Goal: Obtain resource: Download file/media

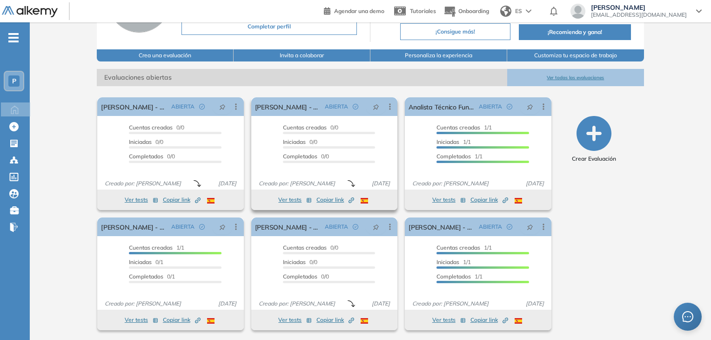
scroll to position [94, 0]
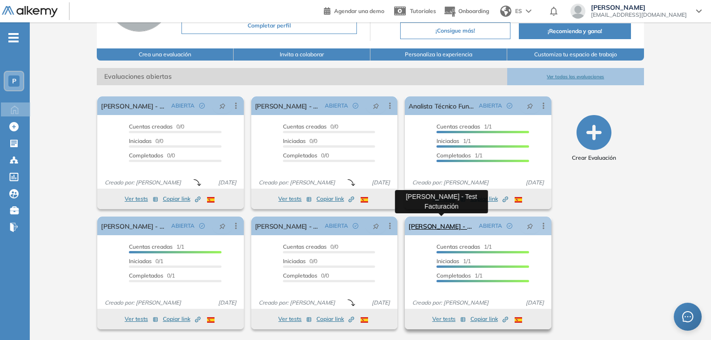
click at [442, 223] on link "[PERSON_NAME] - Test Facturación" at bounding box center [441, 225] width 66 height 19
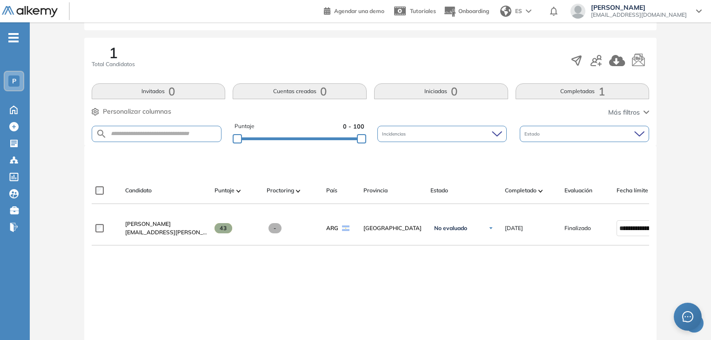
scroll to position [140, 0]
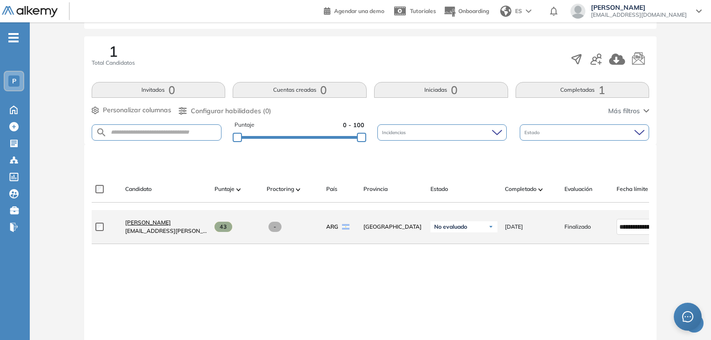
click at [153, 225] on span "[PERSON_NAME]" at bounding box center [148, 222] width 46 height 7
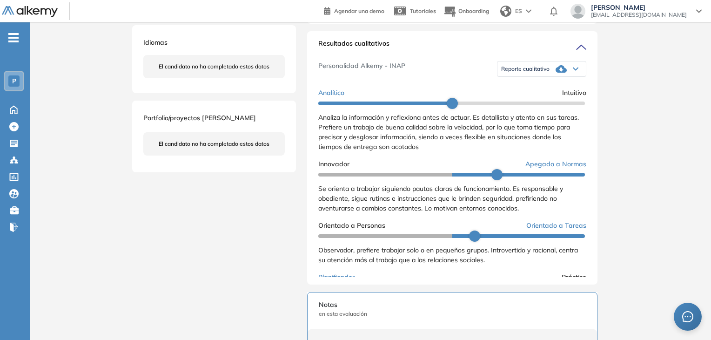
scroll to position [233, 0]
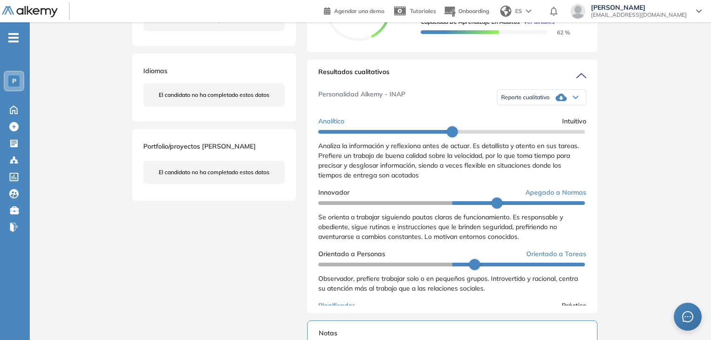
click at [577, 105] on div "Reporte cualitativo" at bounding box center [541, 97] width 88 height 19
click at [528, 117] on li "Reporte con Afinidad AI" at bounding box center [529, 112] width 57 height 9
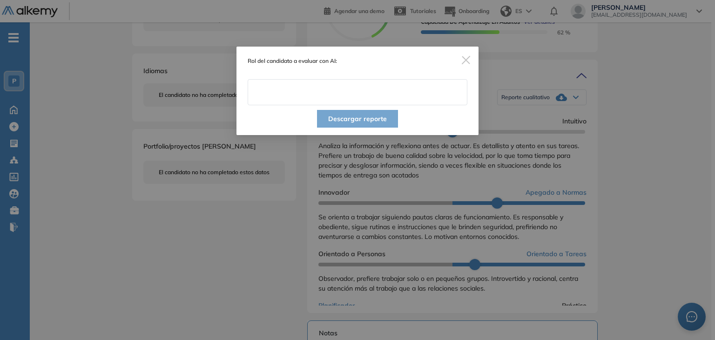
click at [347, 92] on input "text" at bounding box center [357, 92] width 220 height 26
type input "**********"
click at [361, 115] on button "Descargar reporte" at bounding box center [357, 119] width 81 height 18
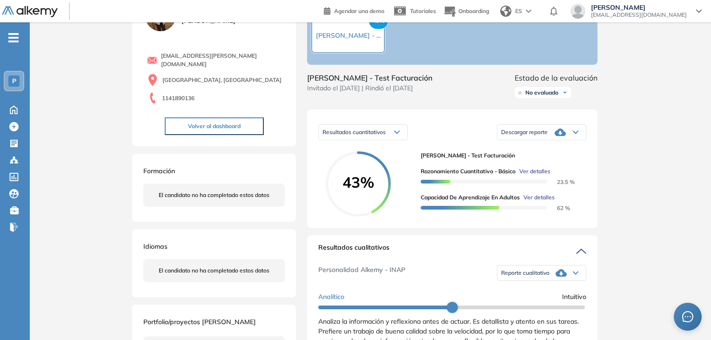
scroll to position [140, 0]
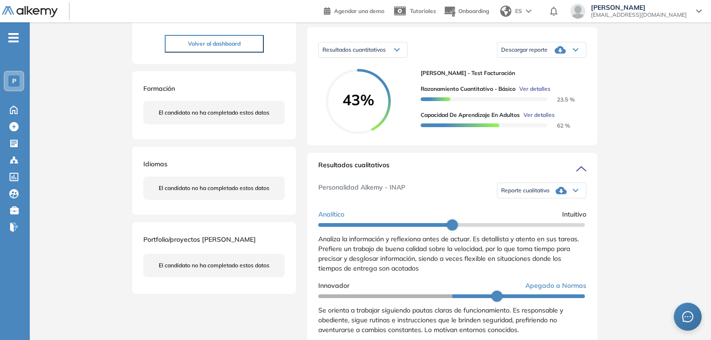
click at [573, 192] on icon at bounding box center [576, 190] width 6 height 4
click at [546, 227] on li "Reporte sin Afinidad AI" at bounding box center [528, 222] width 55 height 9
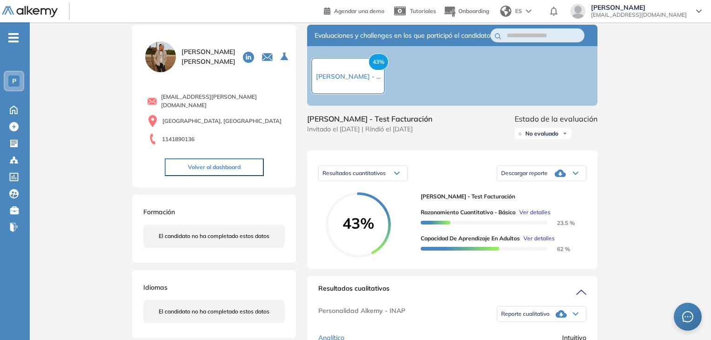
scroll to position [0, 0]
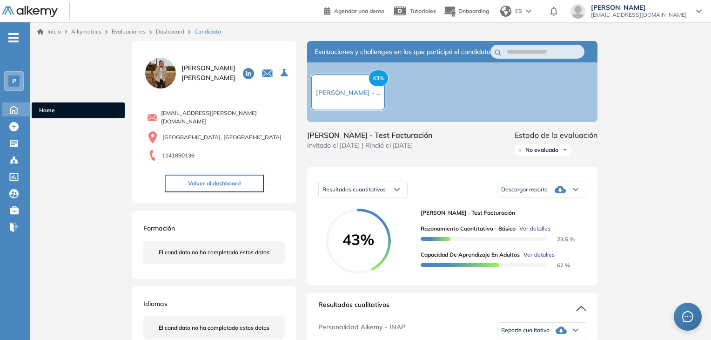
click at [15, 107] on icon at bounding box center [14, 108] width 16 height 11
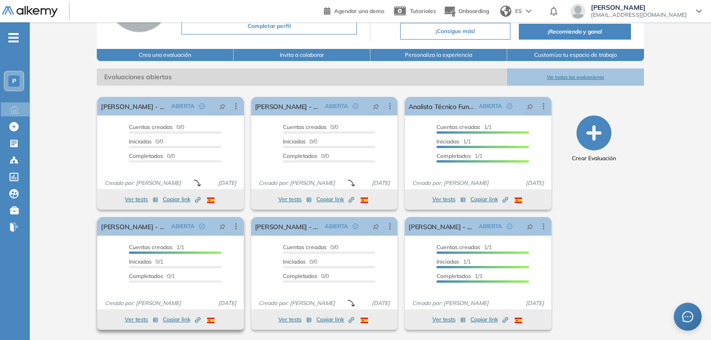
scroll to position [94, 0]
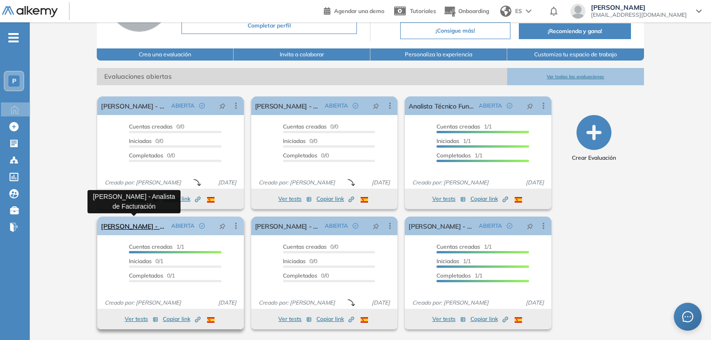
click at [140, 224] on link "[PERSON_NAME] - Analista de Facturación" at bounding box center [134, 225] width 66 height 19
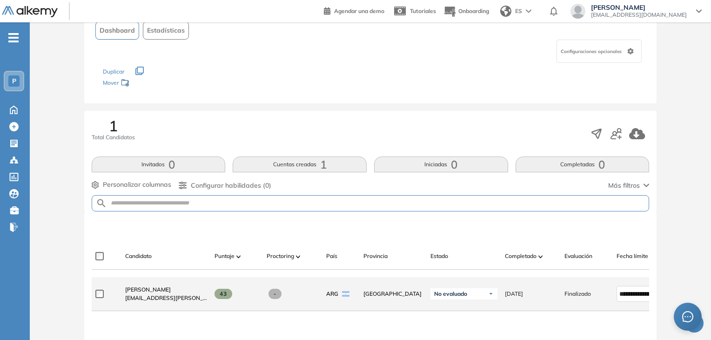
scroll to position [186, 0]
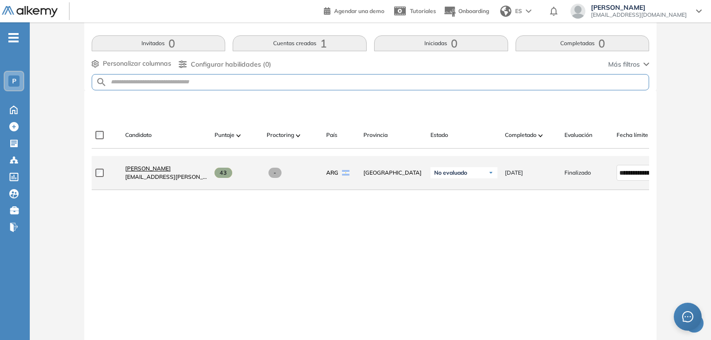
click at [162, 169] on span "[PERSON_NAME]" at bounding box center [148, 168] width 46 height 7
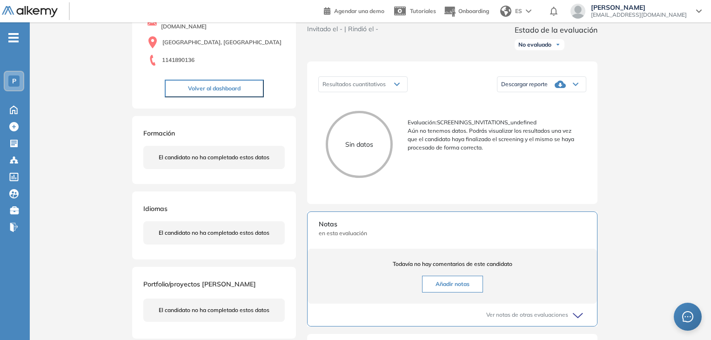
scroll to position [38, 0]
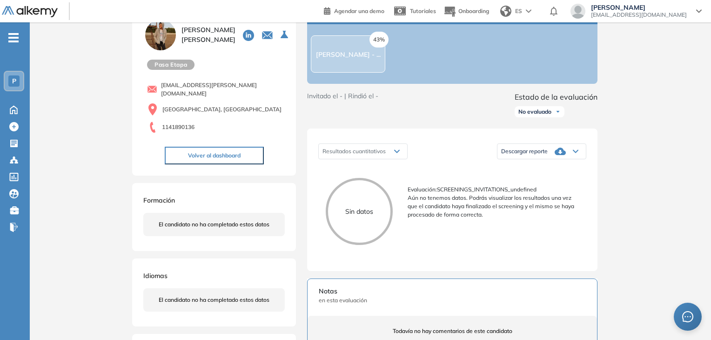
click at [575, 153] on icon at bounding box center [575, 151] width 5 height 2
click at [475, 163] on div "Resultados cuantitativos Resultados cuantitativos Descargar reporte Descargar i…" at bounding box center [452, 151] width 268 height 23
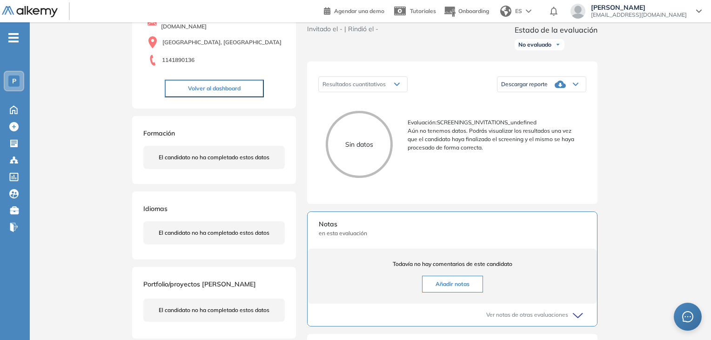
scroll to position [85, 0]
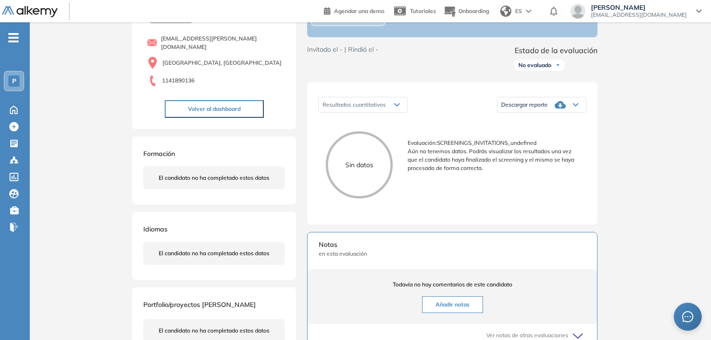
click at [394, 112] on div "Resultados cuantitativos" at bounding box center [363, 104] width 88 height 15
click at [397, 112] on div "Resultados cuantitativos" at bounding box center [363, 104] width 88 height 15
click at [397, 106] on icon at bounding box center [396, 105] width 5 height 2
click at [576, 107] on icon at bounding box center [576, 105] width 6 height 4
click at [542, 141] on li "Descargar informe resumido" at bounding box center [535, 136] width 69 height 9
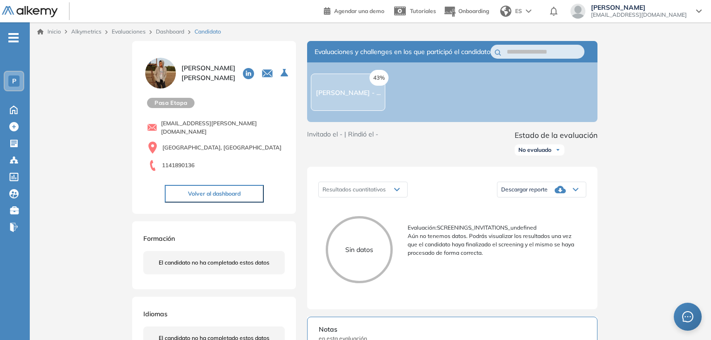
scroll to position [0, 0]
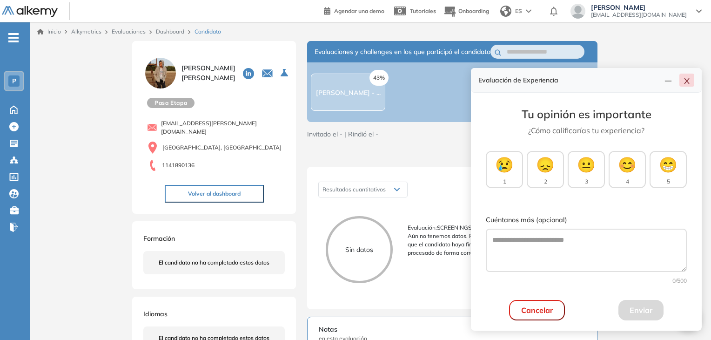
click at [688, 81] on icon "close" at bounding box center [686, 80] width 7 height 7
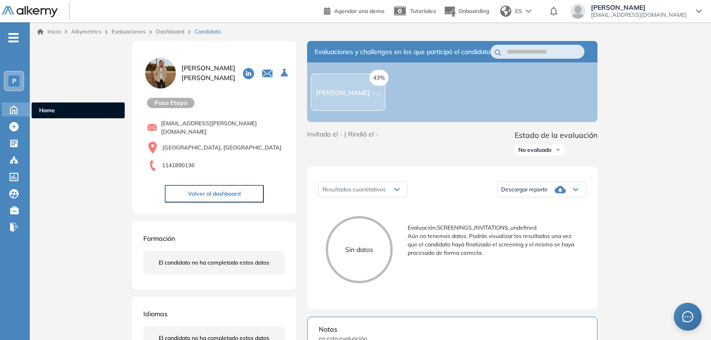
click at [10, 112] on icon at bounding box center [13, 110] width 7 height 8
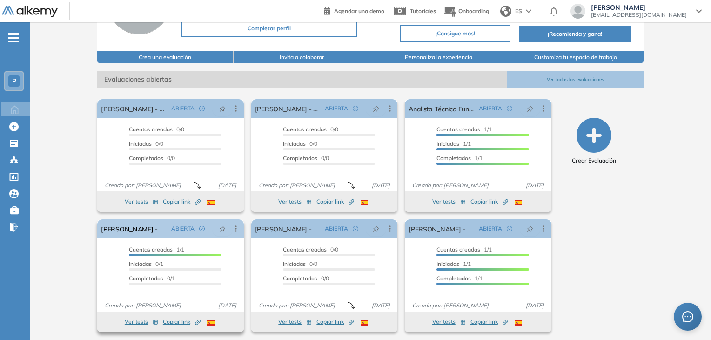
scroll to position [93, 0]
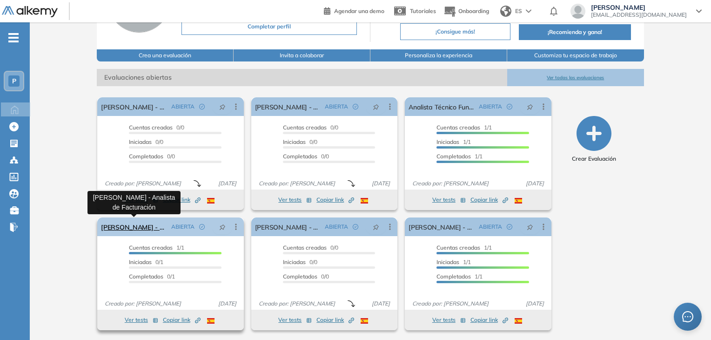
click at [145, 226] on link "[PERSON_NAME] - Analista de Facturación" at bounding box center [134, 226] width 66 height 19
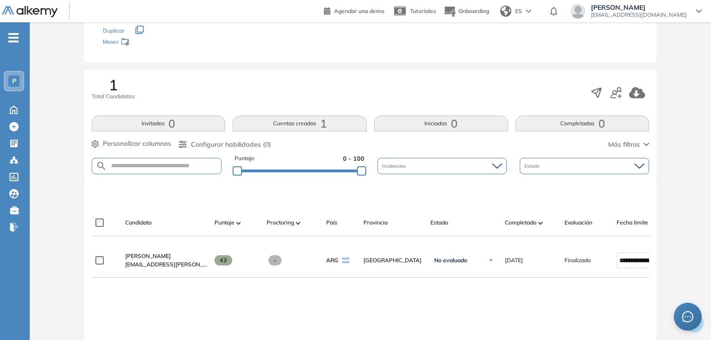
scroll to position [140, 0]
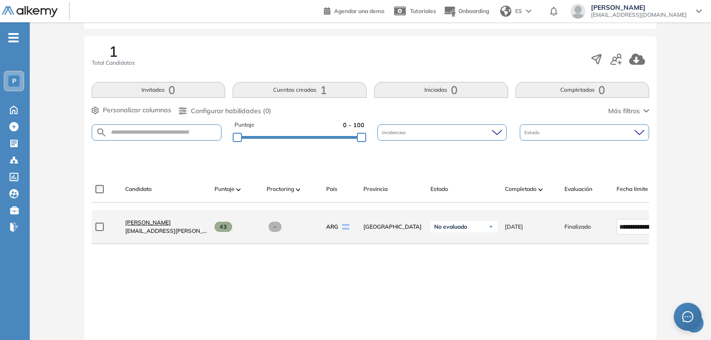
click at [155, 226] on span "[PERSON_NAME]" at bounding box center [148, 222] width 46 height 7
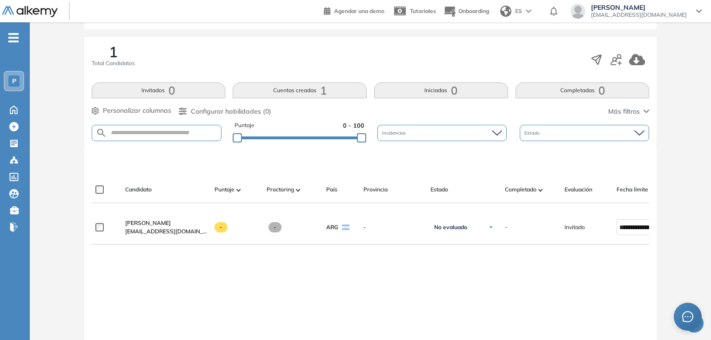
scroll to position [140, 0]
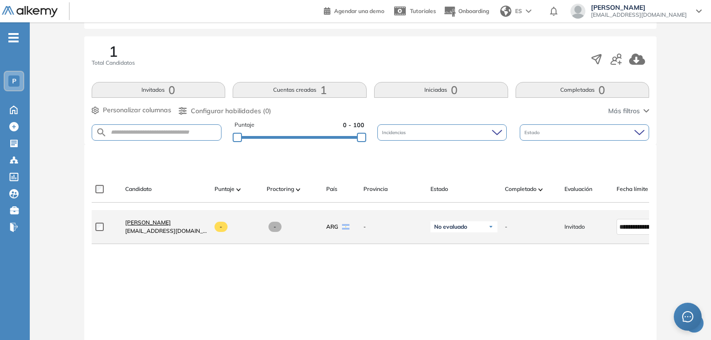
click at [163, 226] on span "[PERSON_NAME]" at bounding box center [148, 222] width 46 height 7
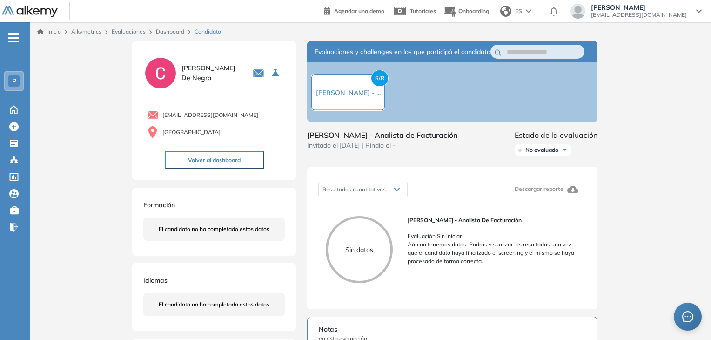
scroll to position [47, 0]
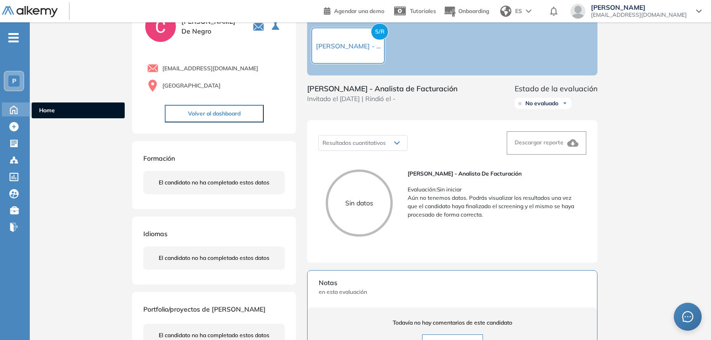
click at [11, 108] on icon at bounding box center [13, 110] width 7 height 8
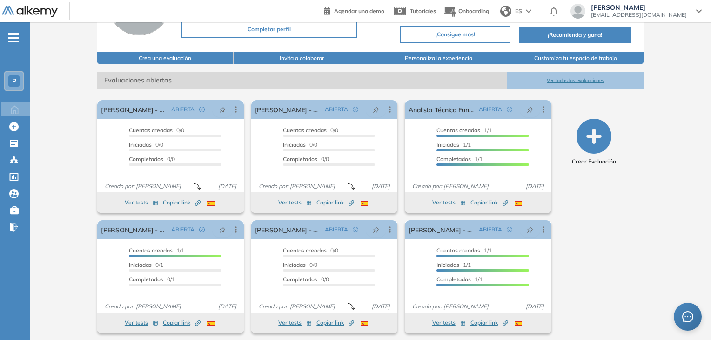
scroll to position [93, 0]
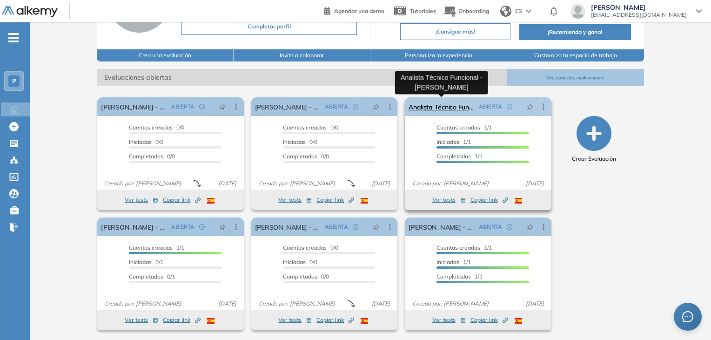
click at [444, 107] on link "Analista Técnico Funcional - [PERSON_NAME]" at bounding box center [441, 106] width 66 height 19
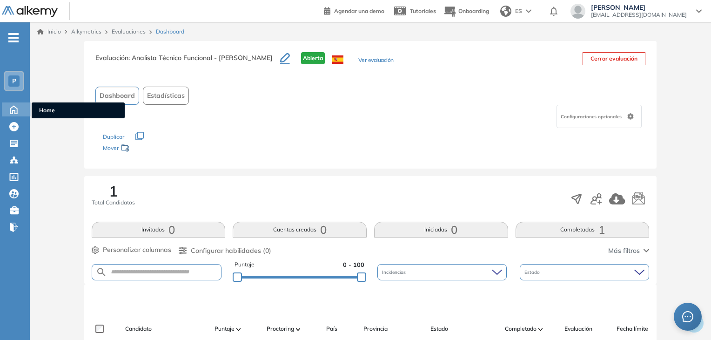
click at [13, 110] on icon at bounding box center [13, 110] width 7 height 8
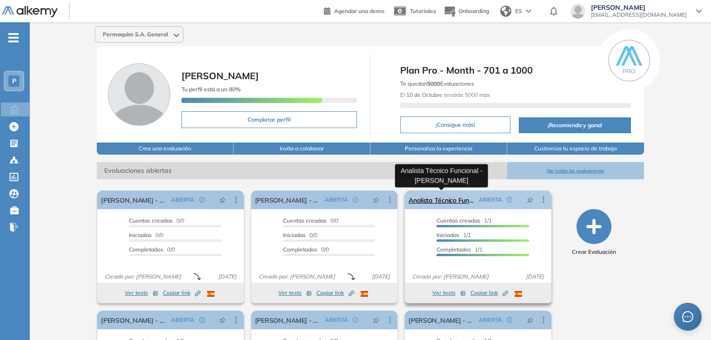
click at [435, 196] on link "Analista Técnico Funcional - [PERSON_NAME]" at bounding box center [441, 199] width 66 height 19
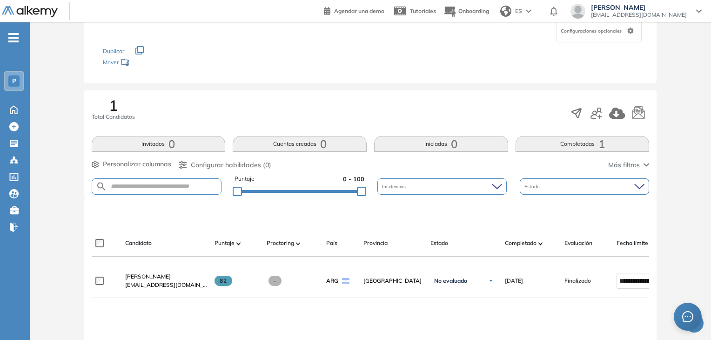
scroll to position [102, 0]
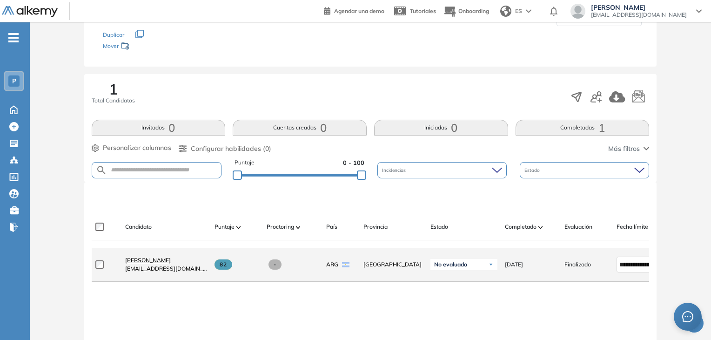
click at [156, 262] on span "[PERSON_NAME]" at bounding box center [148, 259] width 46 height 7
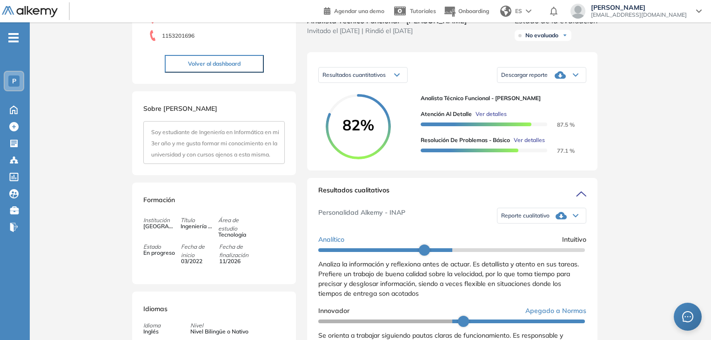
scroll to position [93, 0]
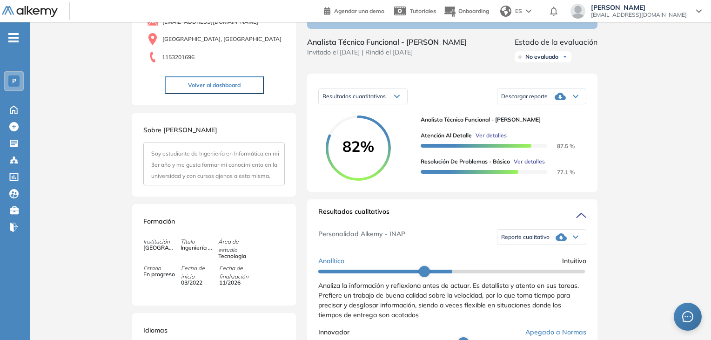
click at [576, 98] on icon at bounding box center [575, 96] width 5 height 2
click at [506, 217] on div "Resultados cualitativos" at bounding box center [452, 214] width 268 height 15
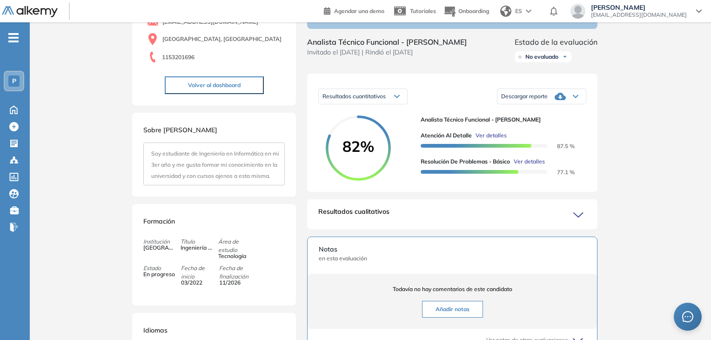
click at [578, 221] on icon at bounding box center [579, 214] width 13 height 13
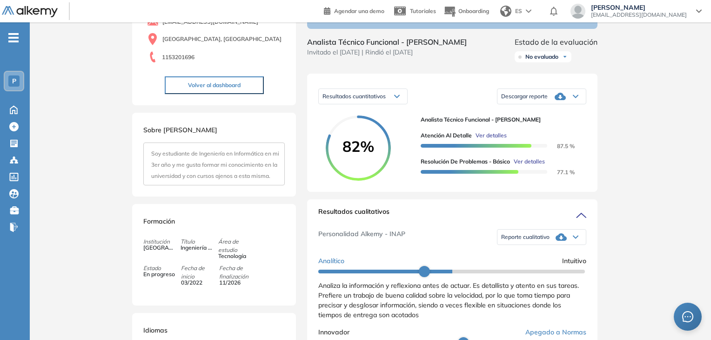
click at [573, 239] on icon at bounding box center [576, 237] width 6 height 4
click at [540, 274] on li "Reporte sin Afinidad AI" at bounding box center [528, 268] width 55 height 9
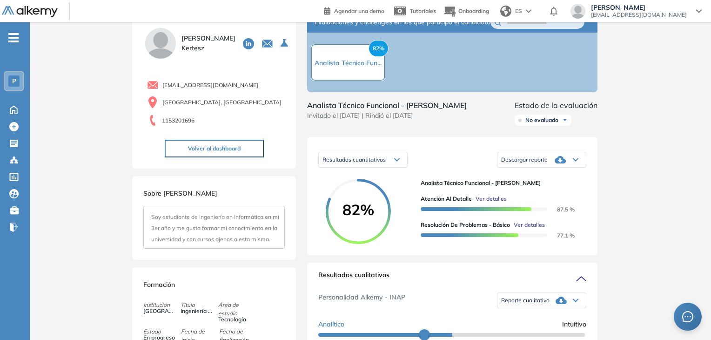
scroll to position [47, 0]
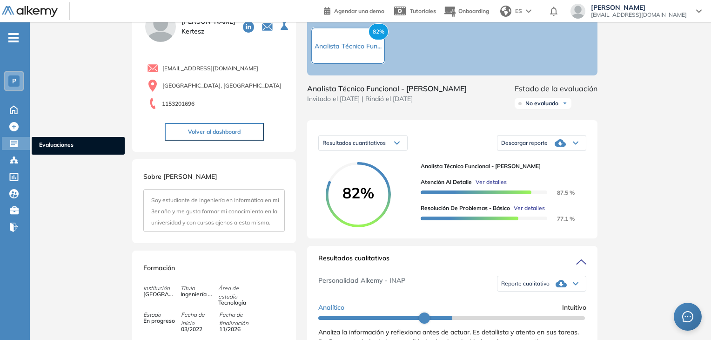
click at [14, 144] on icon at bounding box center [13, 143] width 9 height 9
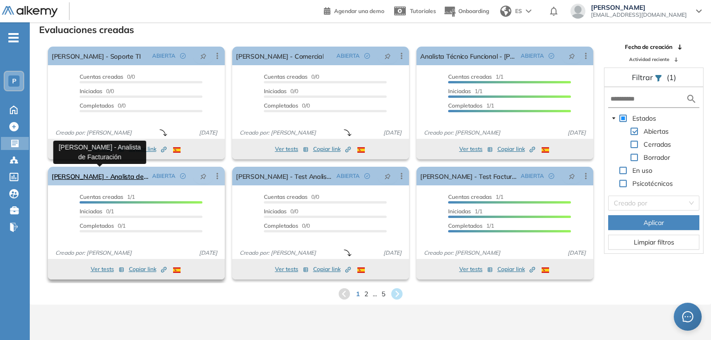
click at [100, 177] on link "[PERSON_NAME] - Analista de Facturación" at bounding box center [100, 176] width 97 height 19
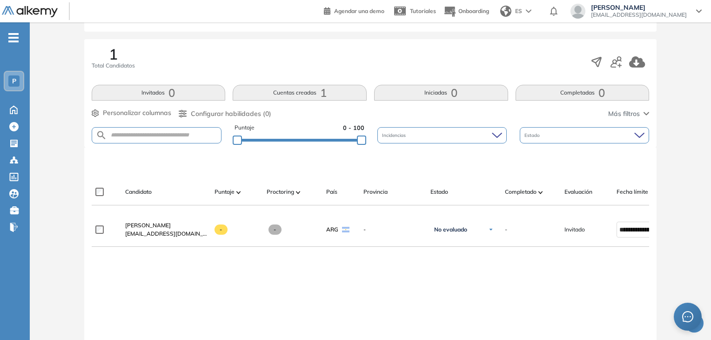
scroll to position [140, 0]
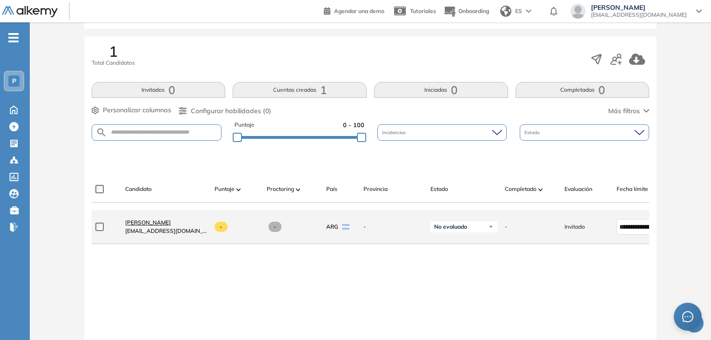
click at [171, 223] on span "[PERSON_NAME]" at bounding box center [148, 222] width 46 height 7
